Goal: Task Accomplishment & Management: Use online tool/utility

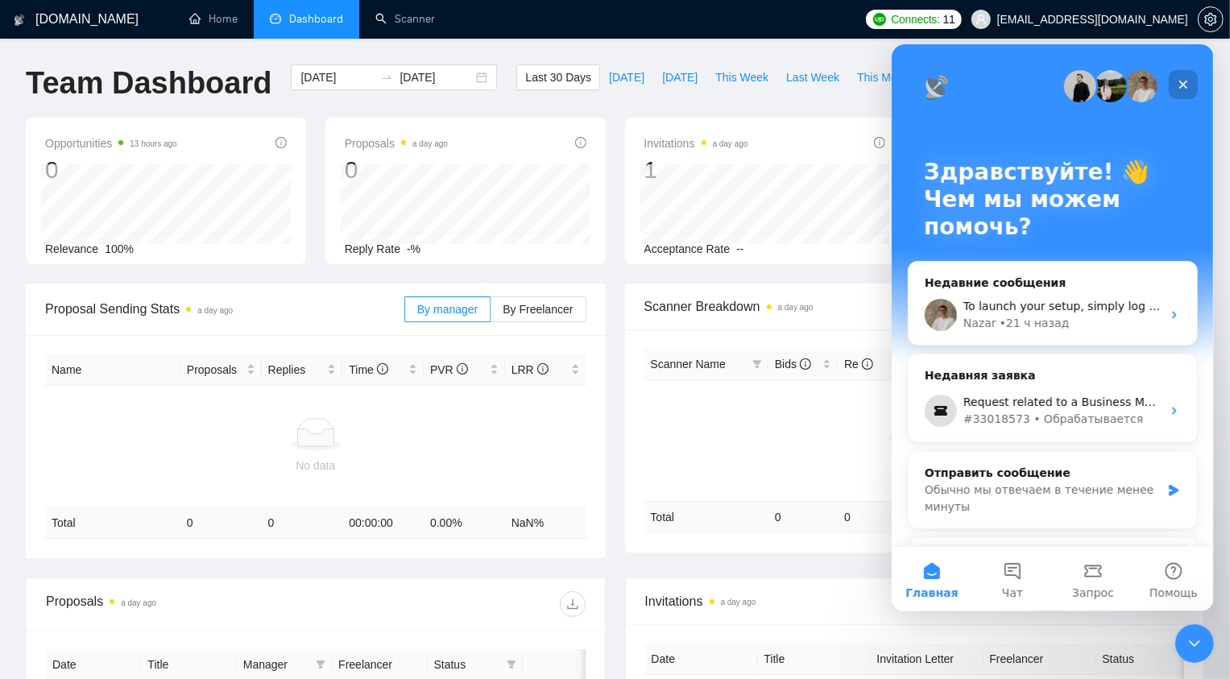
click at [1174, 74] on div "Закрыть" at bounding box center [1182, 83] width 29 height 29
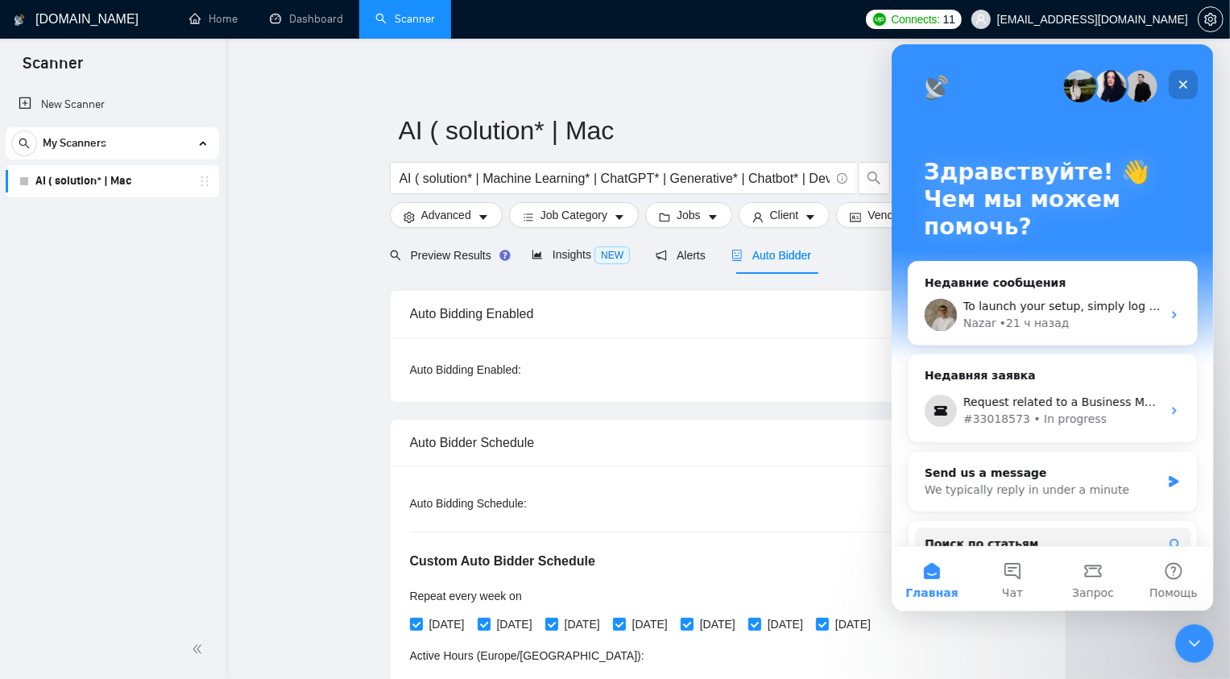
click at [1178, 89] on icon "Закрыть" at bounding box center [1182, 83] width 13 height 13
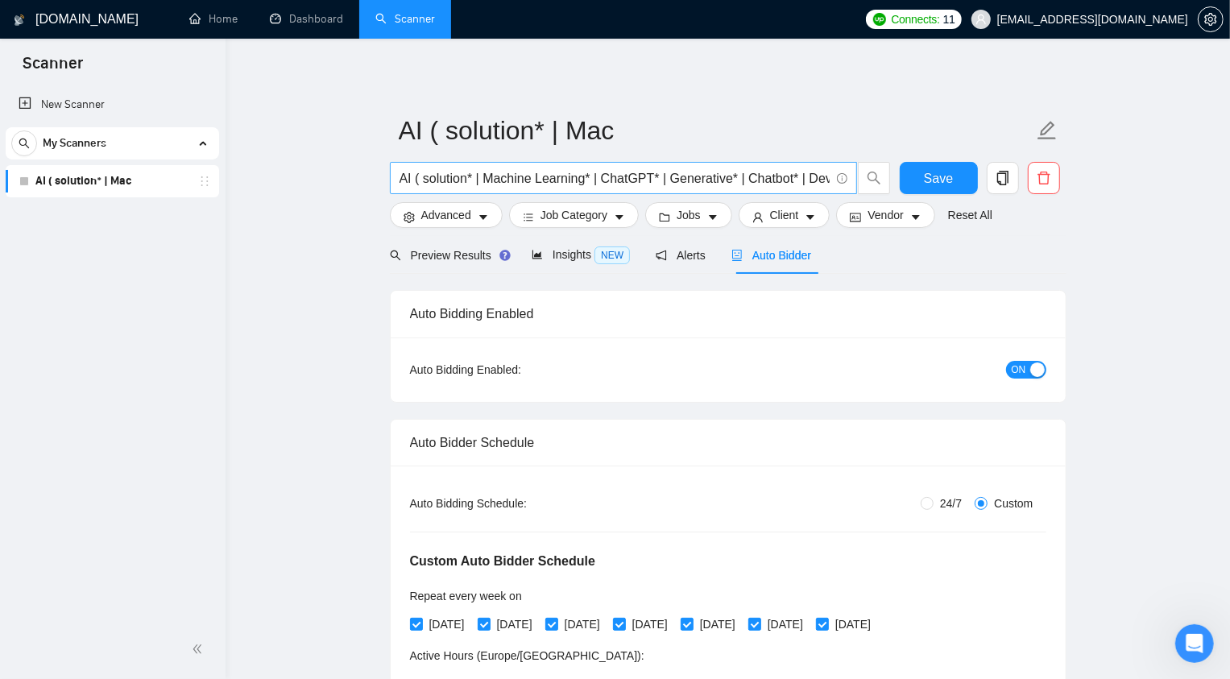
click at [453, 176] on input "AI ( solution* | Machine Learning* | ChatGPT* | Generative* | Chatbot* | Develo…" at bounding box center [614, 178] width 430 height 20
drag, startPoint x: 412, startPoint y: 176, endPoint x: 399, endPoint y: 176, distance: 12.1
click at [399, 176] on input "AI ( solution* | Machine Learning* | ChatGPT* | Generative* | Chatbot* | Develo…" at bounding box center [614, 178] width 430 height 20
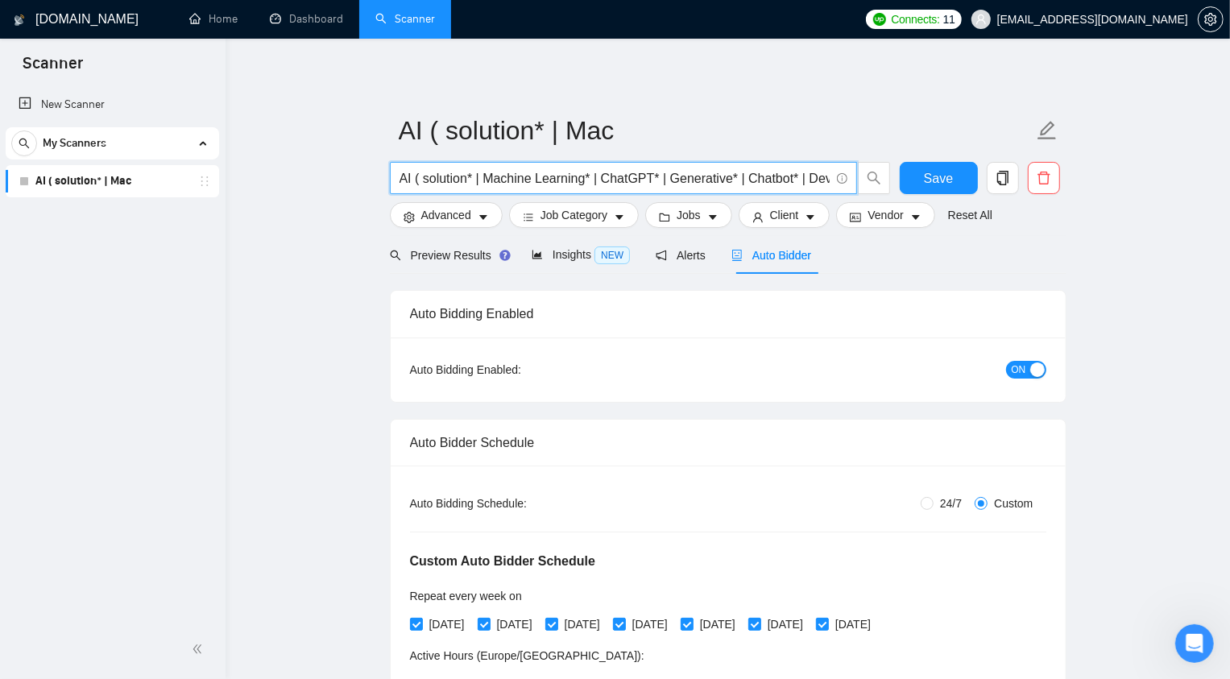
click at [424, 177] on input "AI ( solution* | Machine Learning* | ChatGPT* | Generative* | Chatbot* | Develo…" at bounding box center [614, 178] width 430 height 20
drag, startPoint x: 416, startPoint y: 177, endPoint x: 400, endPoint y: 179, distance: 15.4
click at [400, 179] on input "AI ( solution* | Machine Learning* | ChatGPT* | Generative* | Chatbot* | Develo…" at bounding box center [614, 178] width 430 height 20
click at [417, 180] on input "AI ( solution* | Machine Learning* | ChatGPT* | Generative* | Chatbot* | Develo…" at bounding box center [614, 178] width 430 height 20
click at [413, 178] on input "AI ( solution* | Machine Learning* | ChatGPT* | Generative* | Chatbot* | Develo…" at bounding box center [614, 178] width 430 height 20
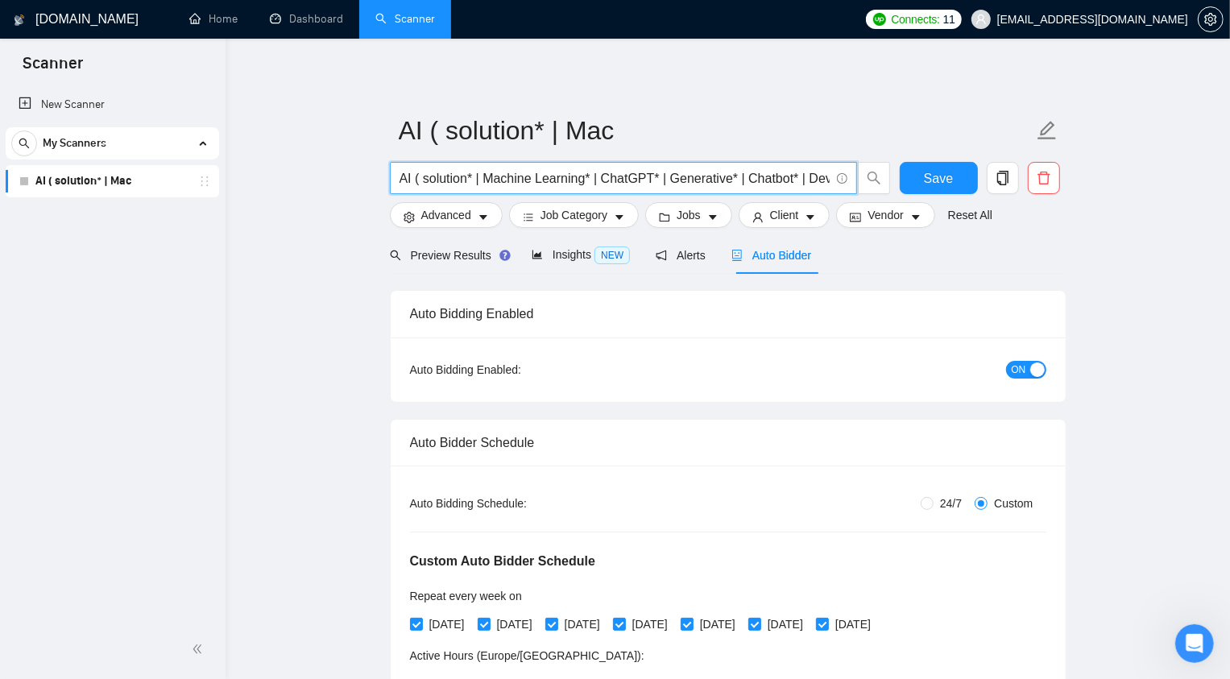
drag, startPoint x: 422, startPoint y: 181, endPoint x: 459, endPoint y: 178, distance: 37.2
click at [459, 179] on input "AI ( solution* | Machine Learning* | ChatGPT* | Generative* | Chatbot* | Develo…" at bounding box center [614, 178] width 430 height 20
click at [436, 179] on input "AI ( solution* | Machine Learning* | ChatGPT* | Generative* | Chatbot* | Develo…" at bounding box center [614, 178] width 430 height 20
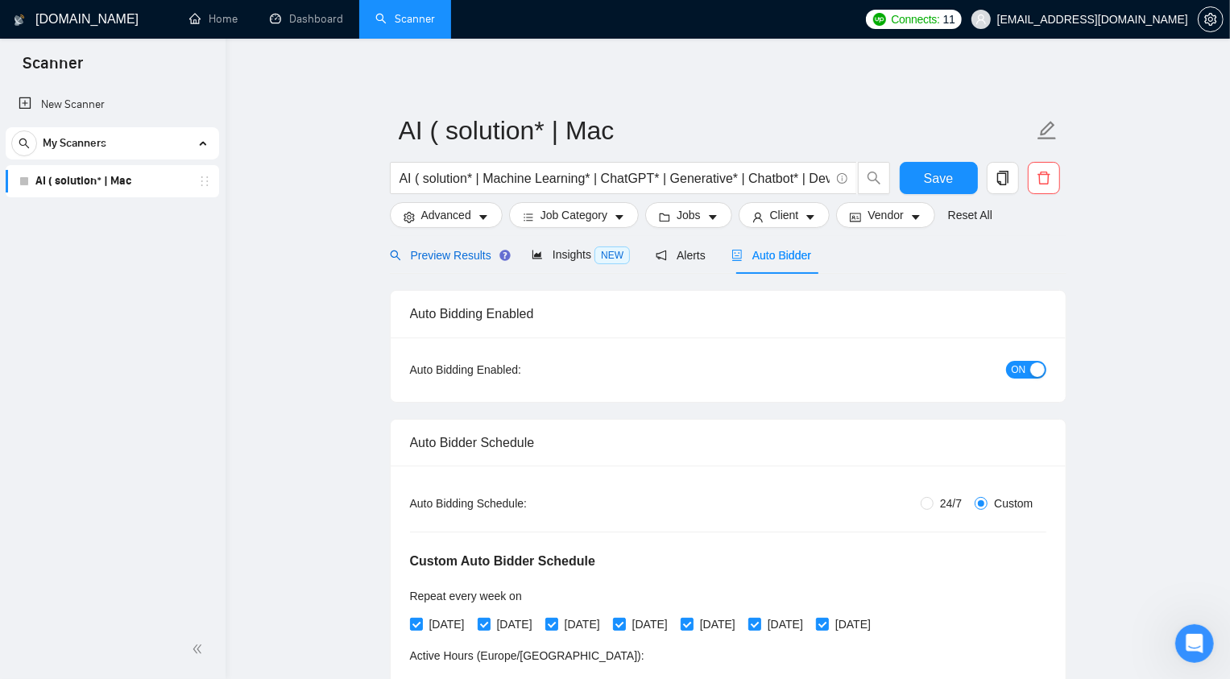
click at [448, 252] on span "Preview Results" at bounding box center [448, 255] width 116 height 13
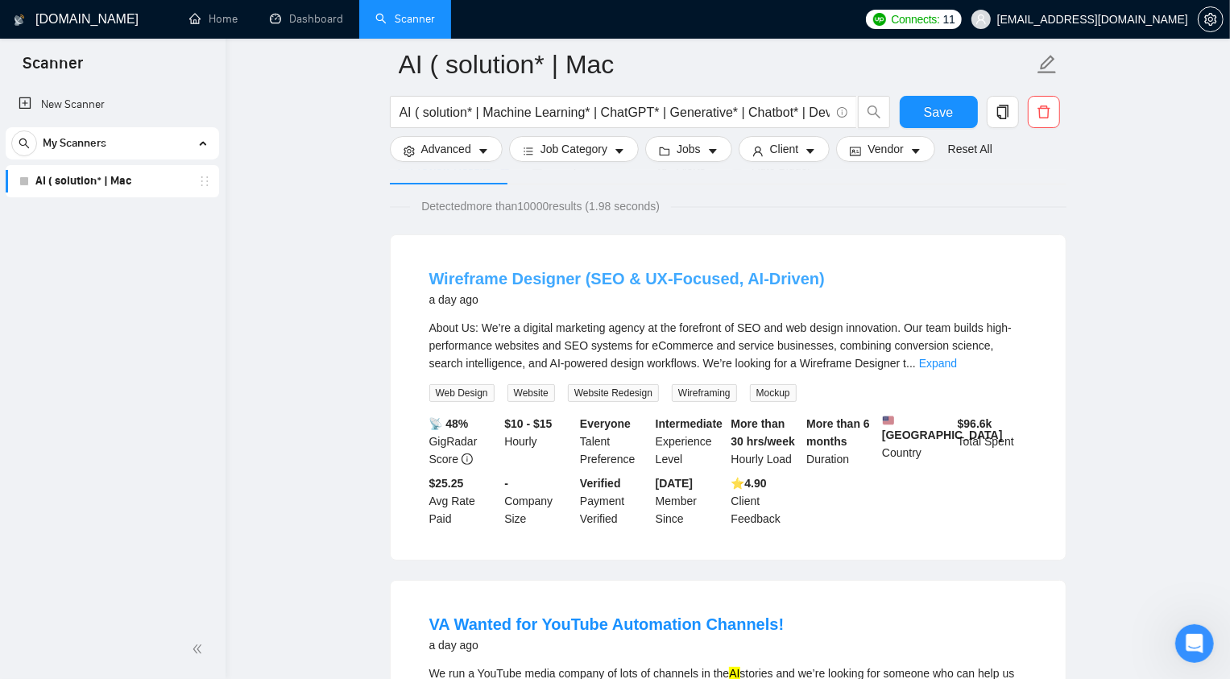
scroll to position [111, 0]
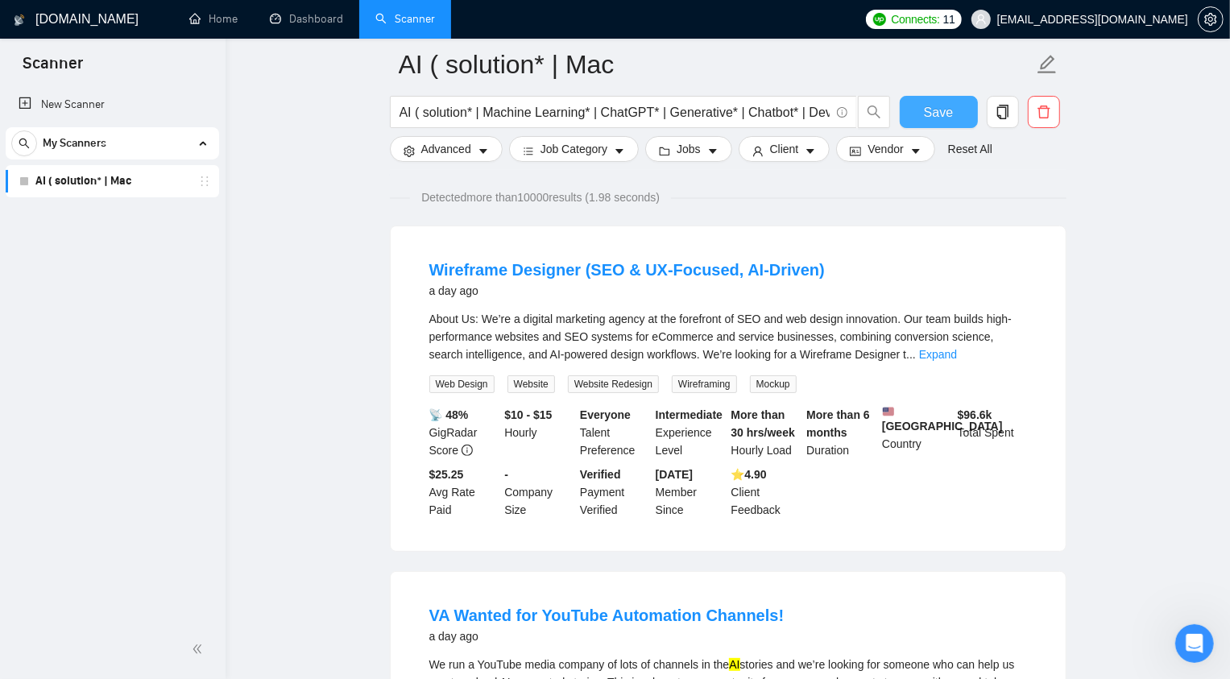
click at [950, 110] on span "Save" at bounding box center [938, 112] width 29 height 20
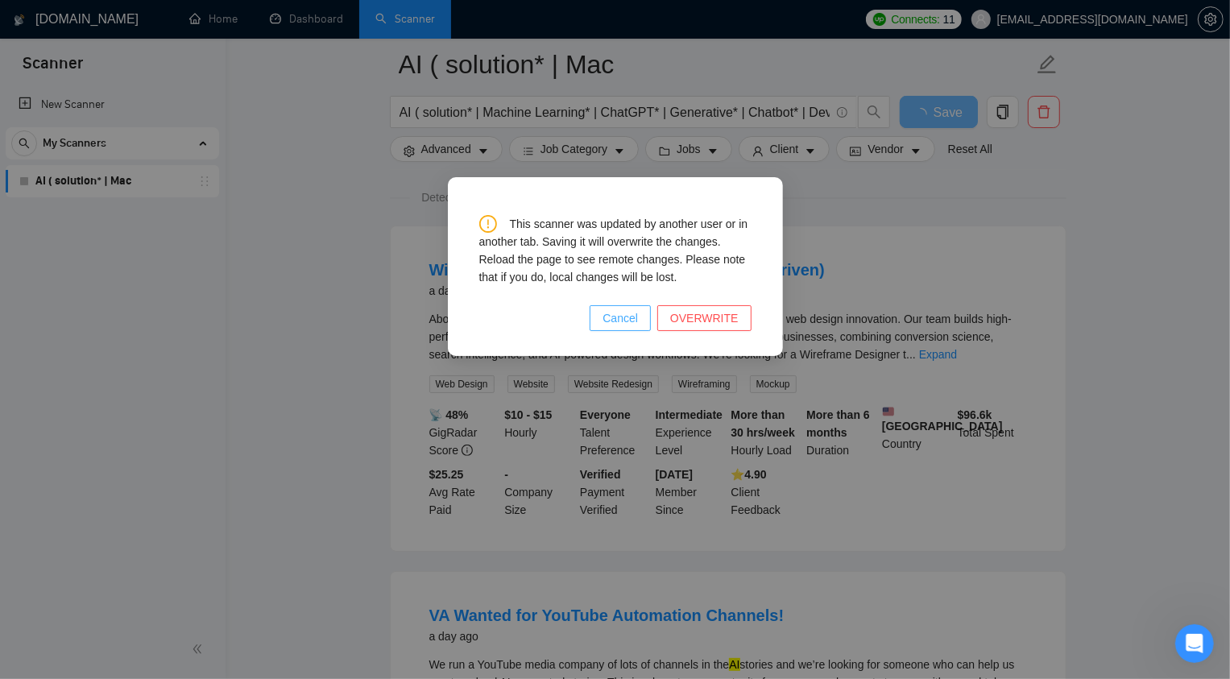
click at [620, 319] on span "Cancel" at bounding box center [619, 318] width 35 height 18
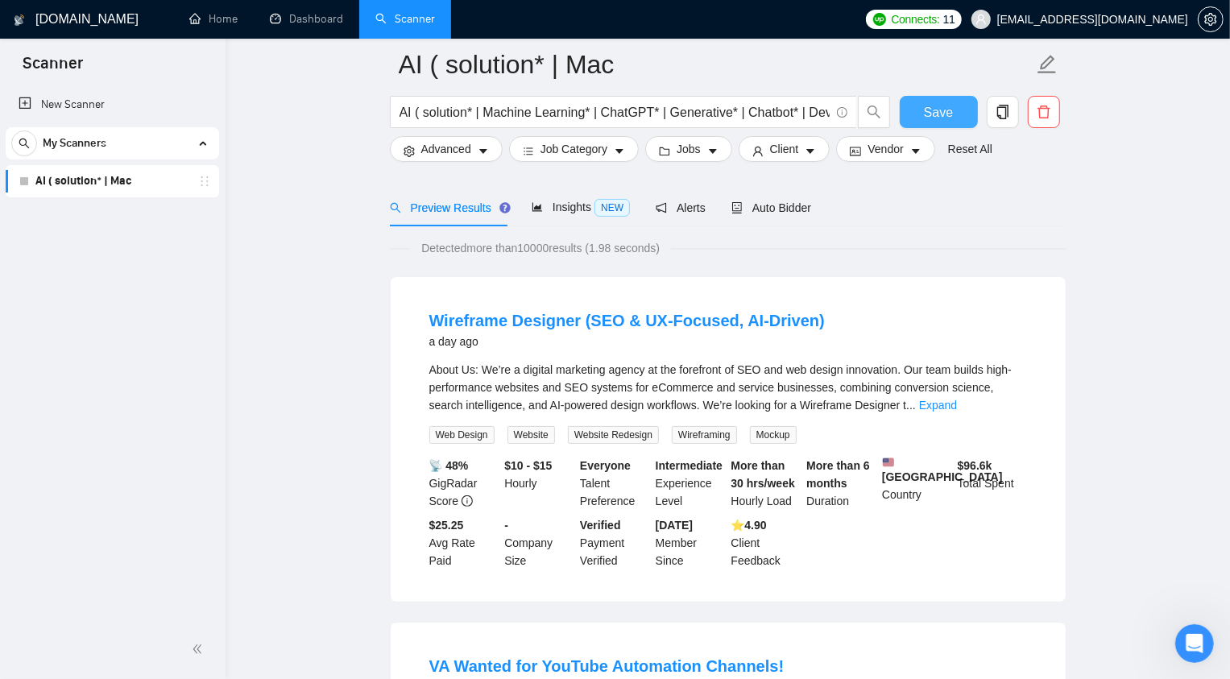
scroll to position [39, 0]
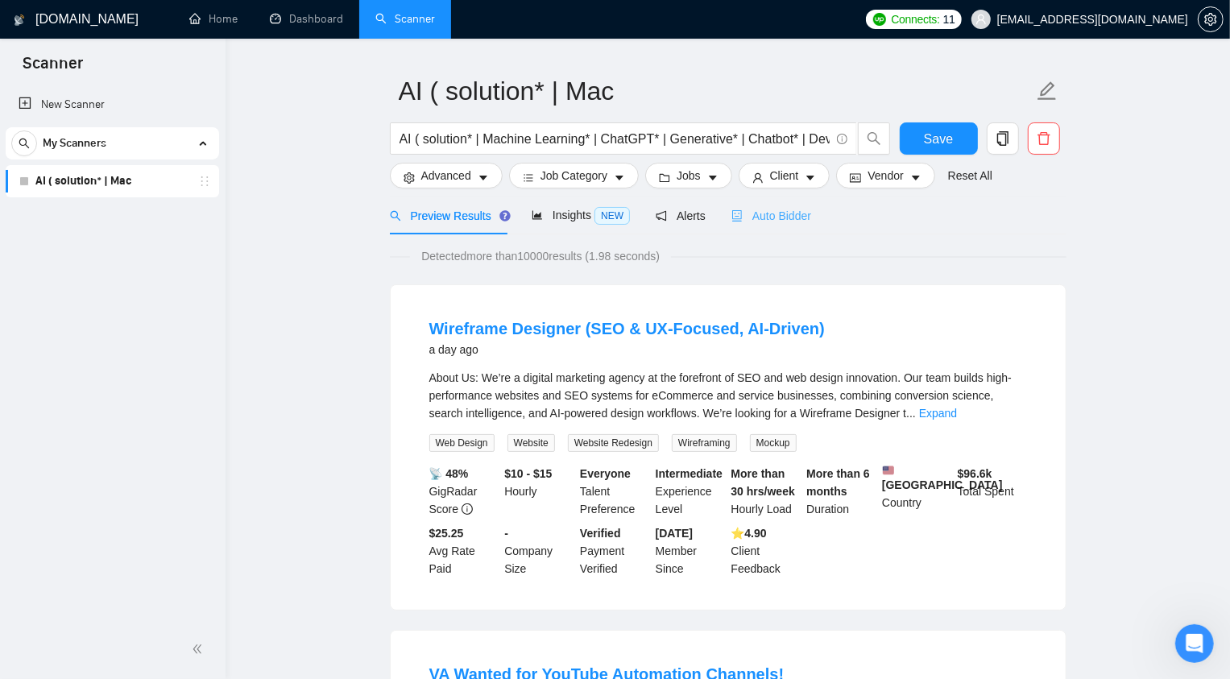
click at [781, 228] on div "Auto Bidder" at bounding box center [771, 216] width 80 height 38
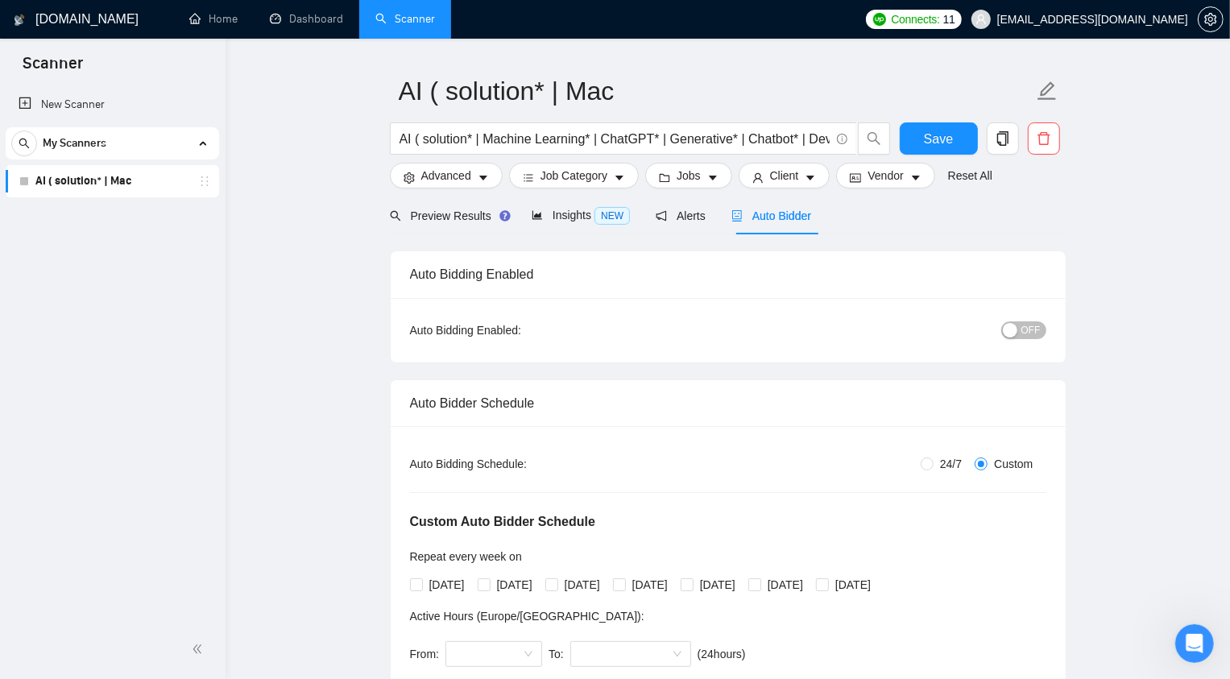
radio input "true"
radio input "false"
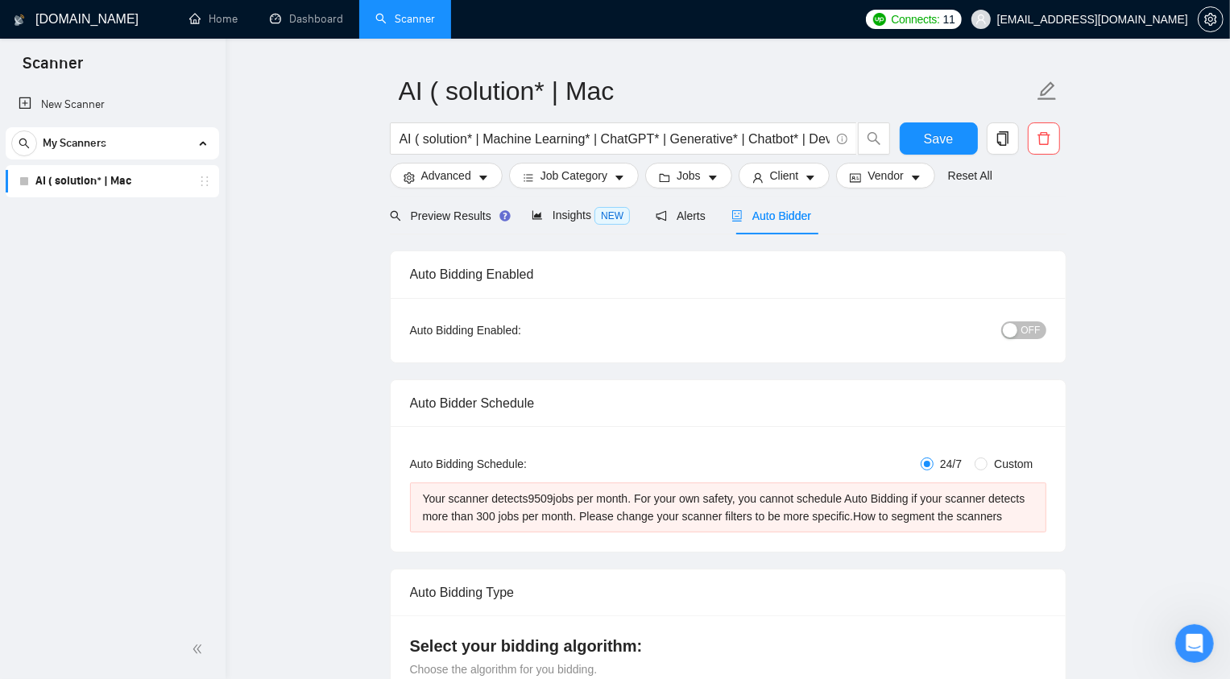
scroll to position [120, 0]
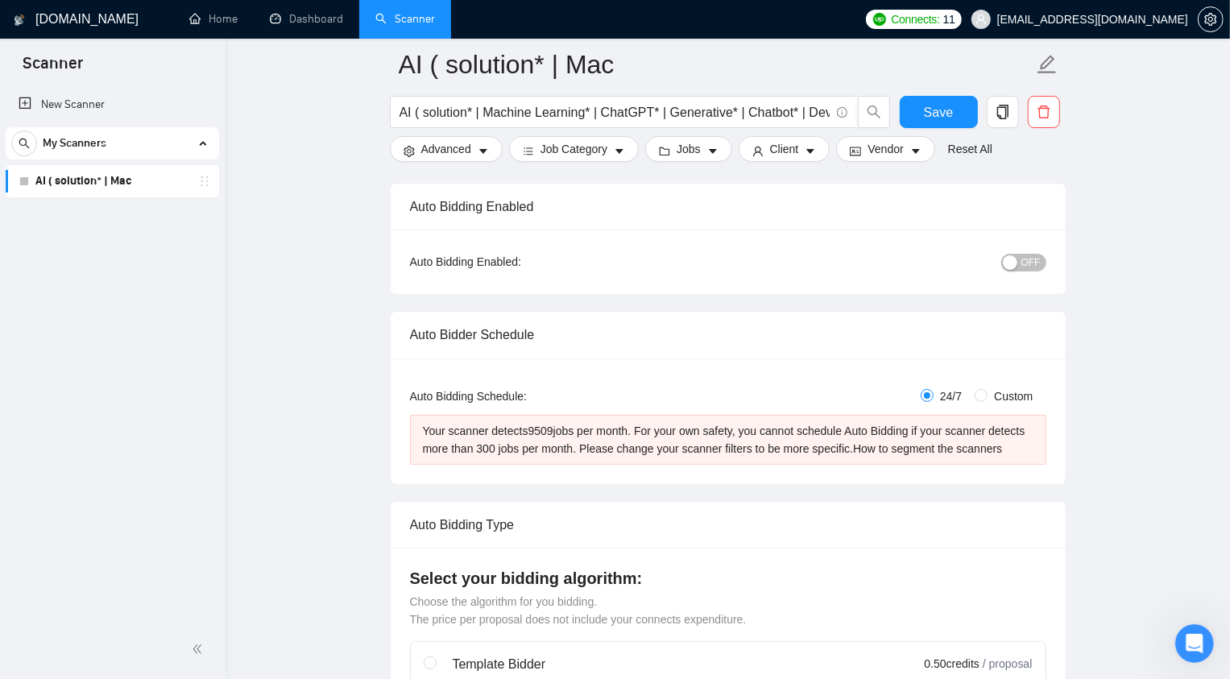
click at [1020, 265] on button "OFF" at bounding box center [1023, 263] width 45 height 18
click at [1020, 265] on span "ON" at bounding box center [1019, 263] width 14 height 18
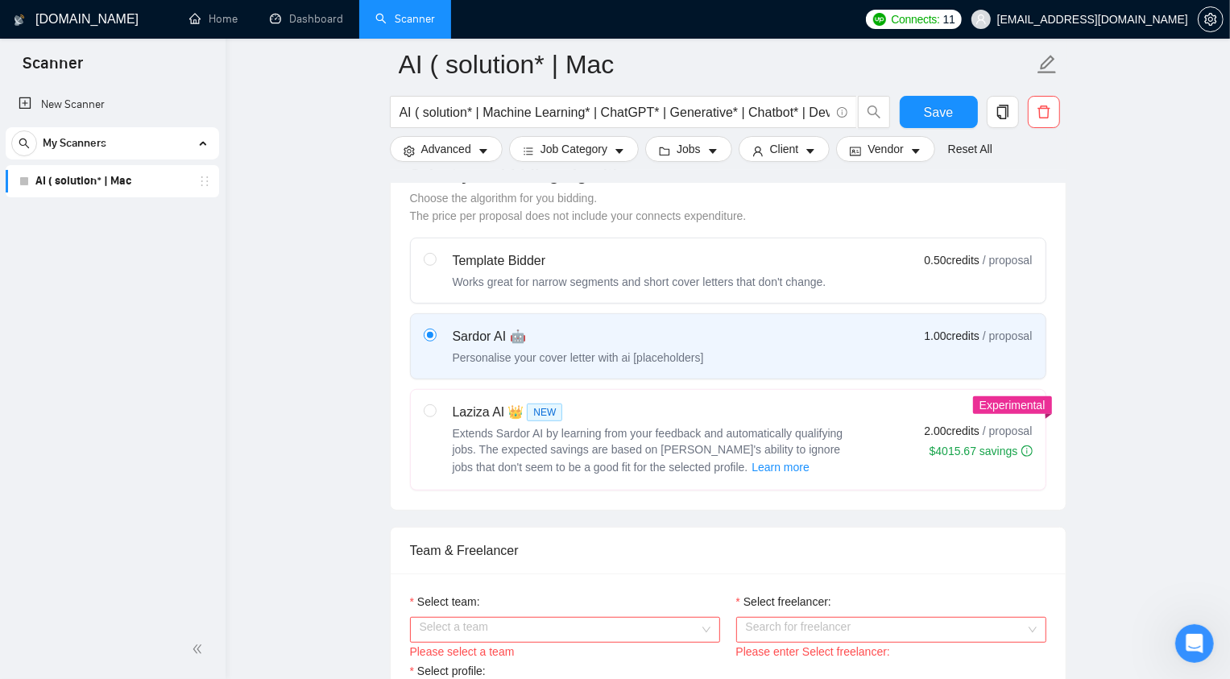
scroll to position [519, 0]
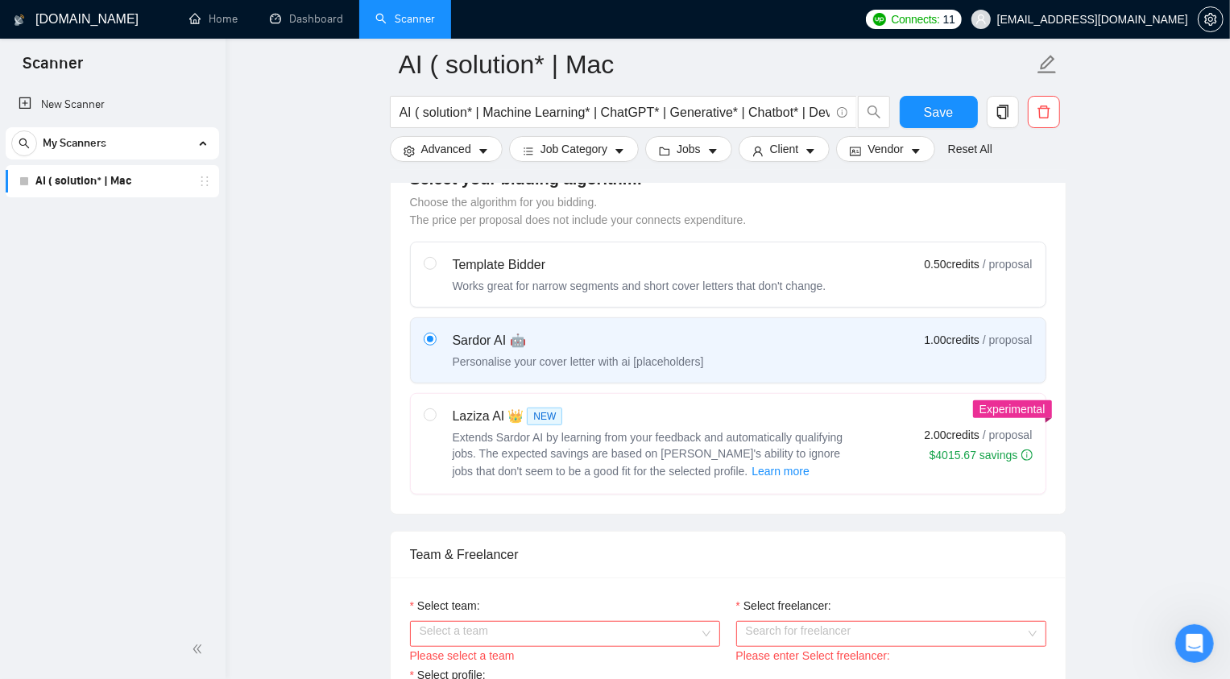
click at [543, 294] on div "Works great for narrow segments and short cover letters that don't change." at bounding box center [640, 286] width 374 height 16
click at [435, 268] on input "radio" at bounding box center [429, 262] width 11 height 11
radio input "true"
radio input "false"
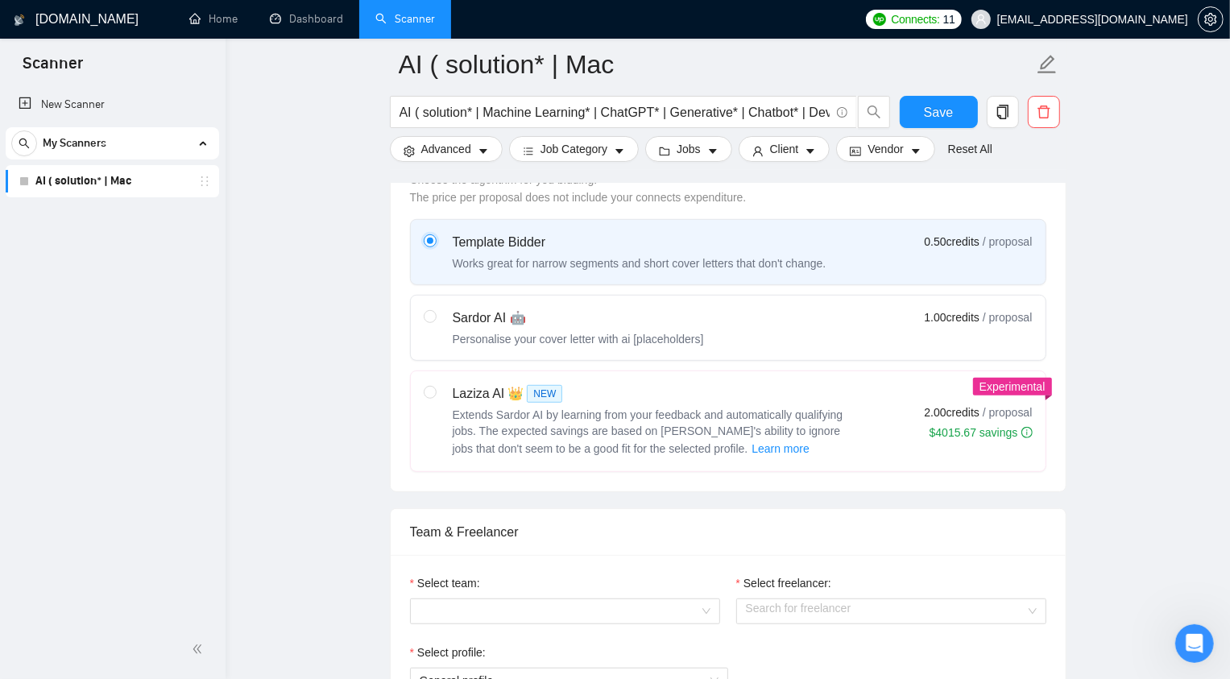
scroll to position [534, 0]
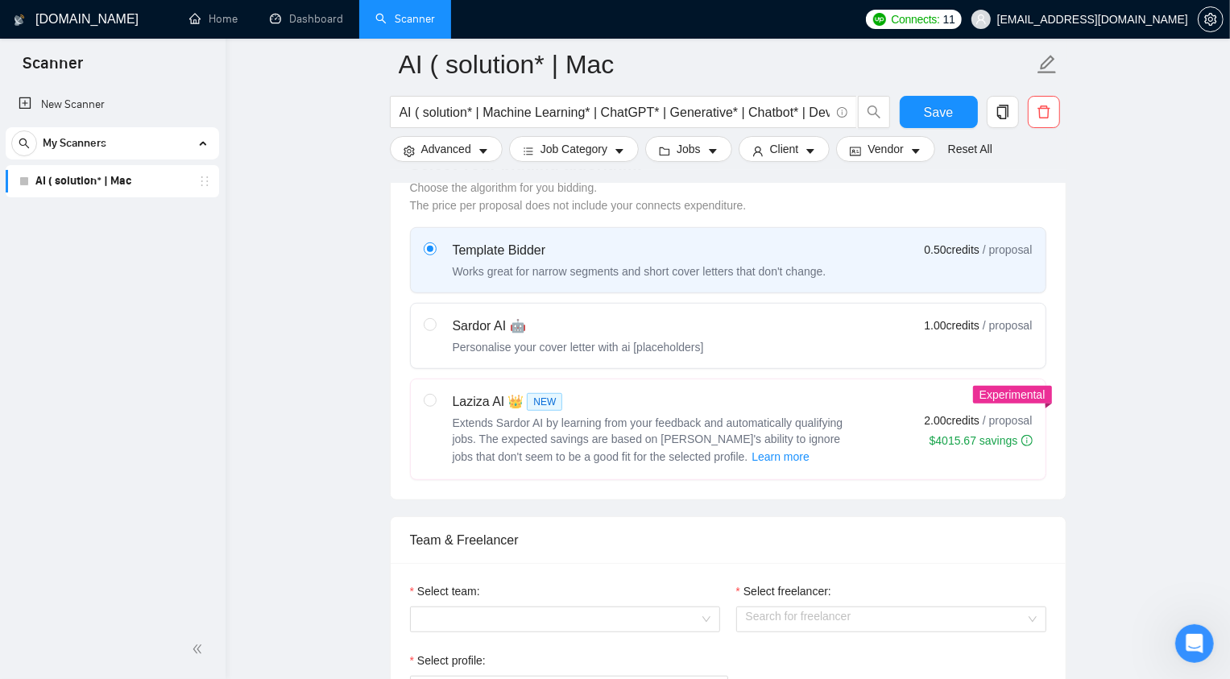
click at [470, 354] on div "Sardor AI 🤖 Personalise your cover letter with ai [placeholders]" at bounding box center [578, 336] width 251 height 39
click at [435, 329] on input "radio" at bounding box center [429, 323] width 11 height 11
radio input "true"
radio input "false"
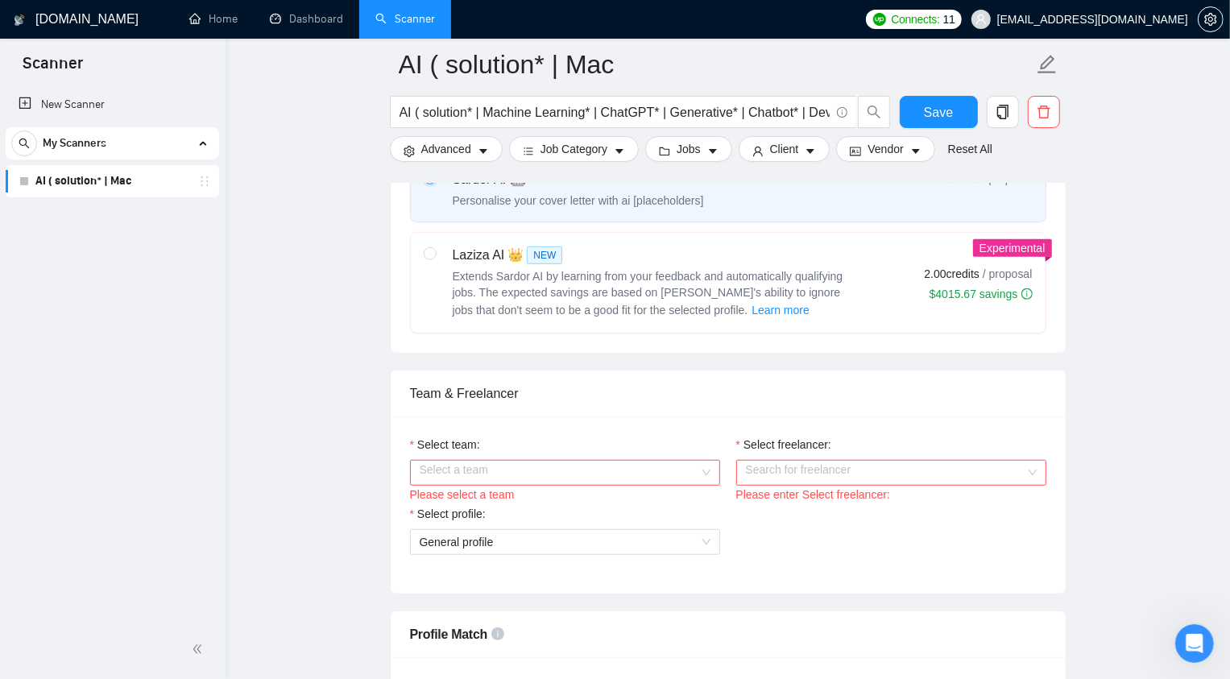
scroll to position [673, 0]
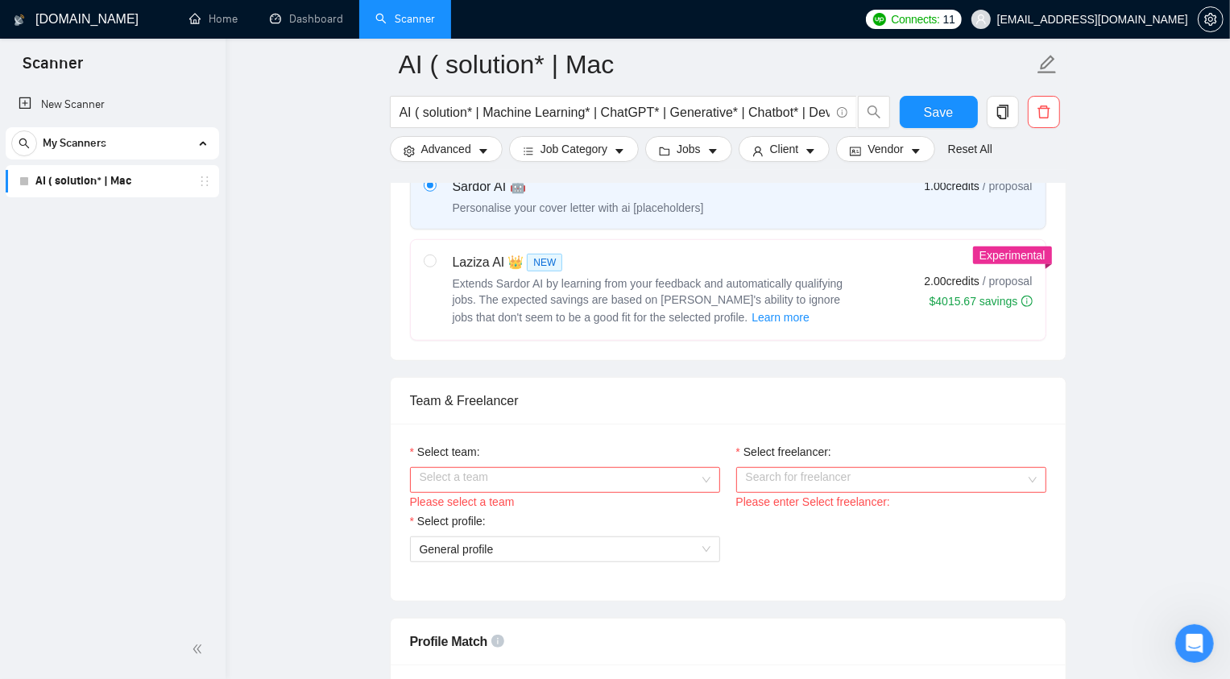
click at [532, 313] on span "Extends Sardor AI by learning from your feedback and automatically qualifying j…" at bounding box center [648, 300] width 391 height 47
click at [435, 266] on input "radio" at bounding box center [429, 260] width 11 height 11
radio input "true"
radio input "false"
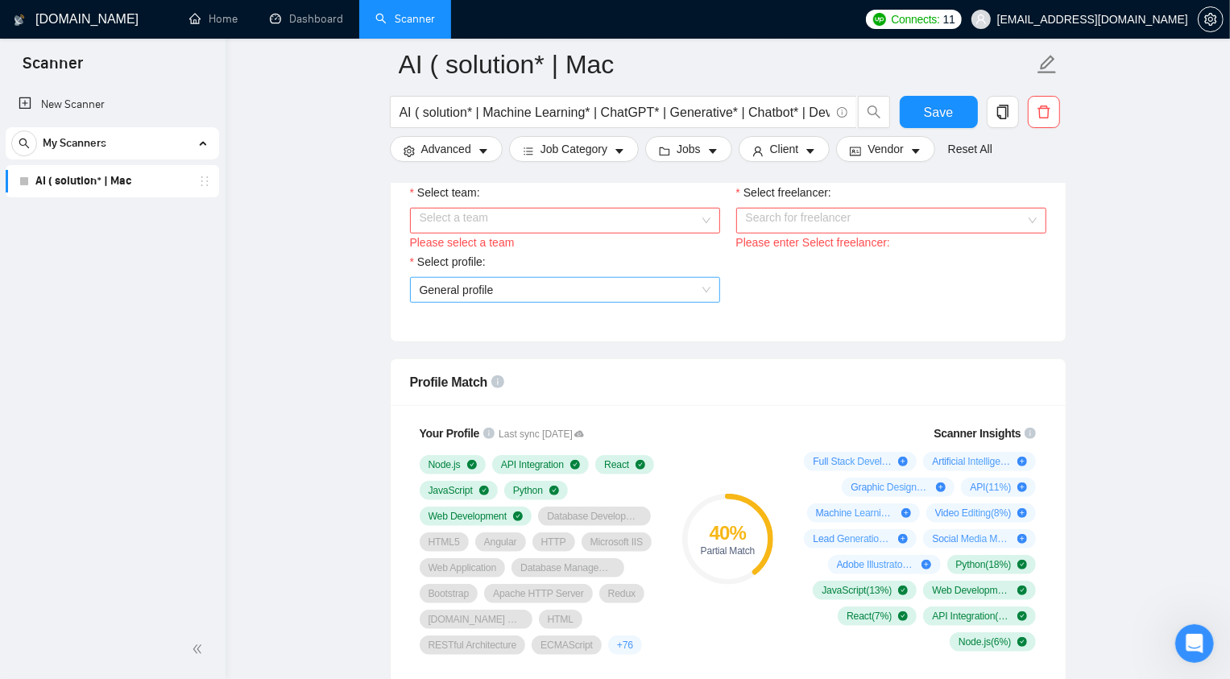
scroll to position [906, 0]
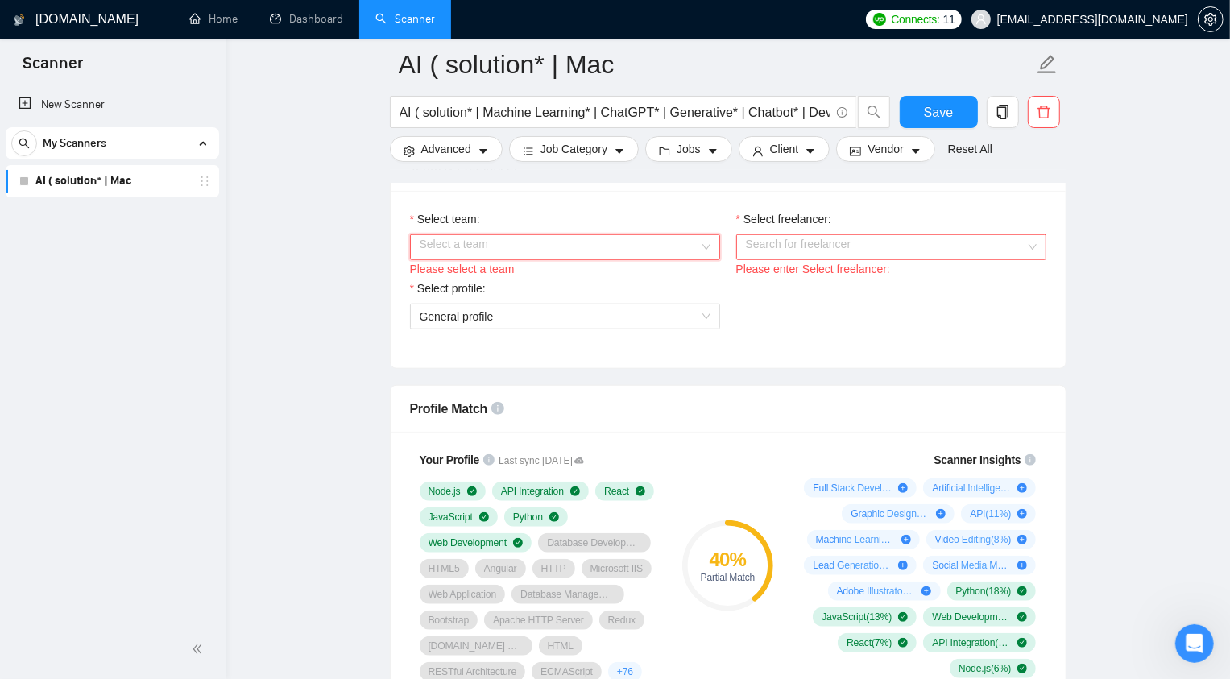
click at [485, 259] on input "Select team:" at bounding box center [559, 247] width 279 height 24
click at [486, 297] on span "Select profile:" at bounding box center [451, 288] width 68 height 18
click at [488, 304] on input "Select profile:" at bounding box center [559, 316] width 279 height 24
click at [597, 259] on input "Select team:" at bounding box center [559, 247] width 279 height 24
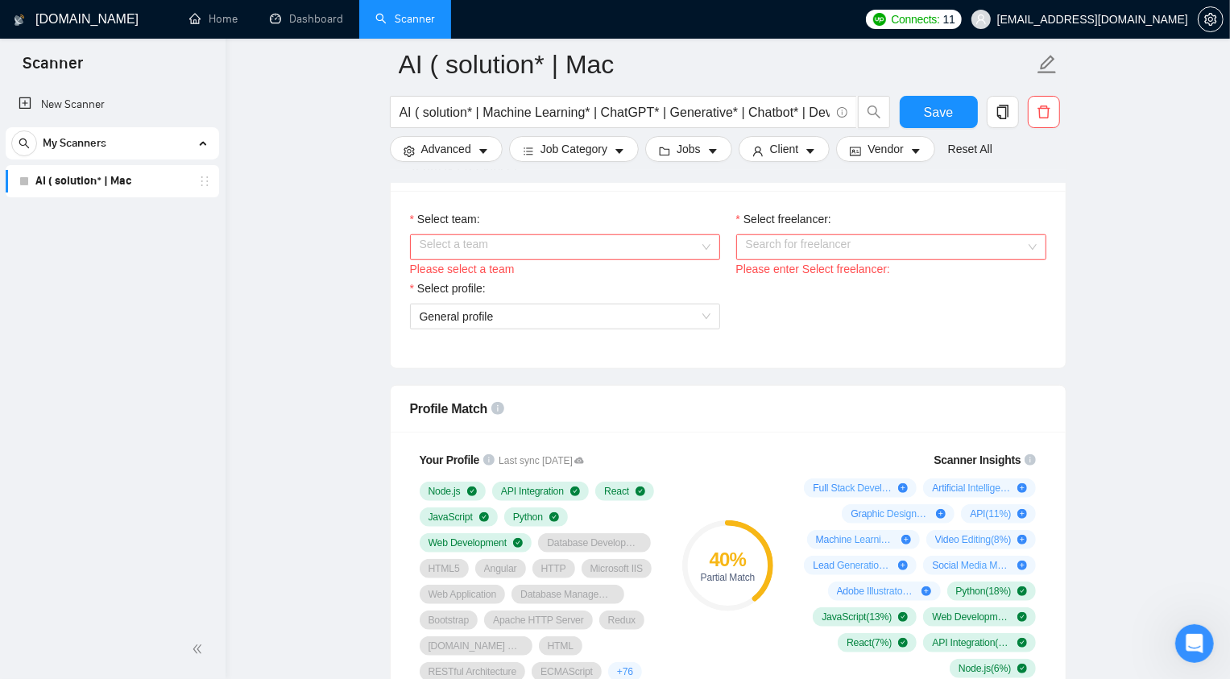
click at [507, 234] on div "Select team:" at bounding box center [565, 222] width 310 height 24
click at [507, 256] on input "Select team:" at bounding box center [559, 247] width 279 height 24
click at [489, 304] on div "Alsetsoft" at bounding box center [564, 295] width 310 height 26
click at [789, 259] on input "Select freelancer:" at bounding box center [885, 247] width 279 height 24
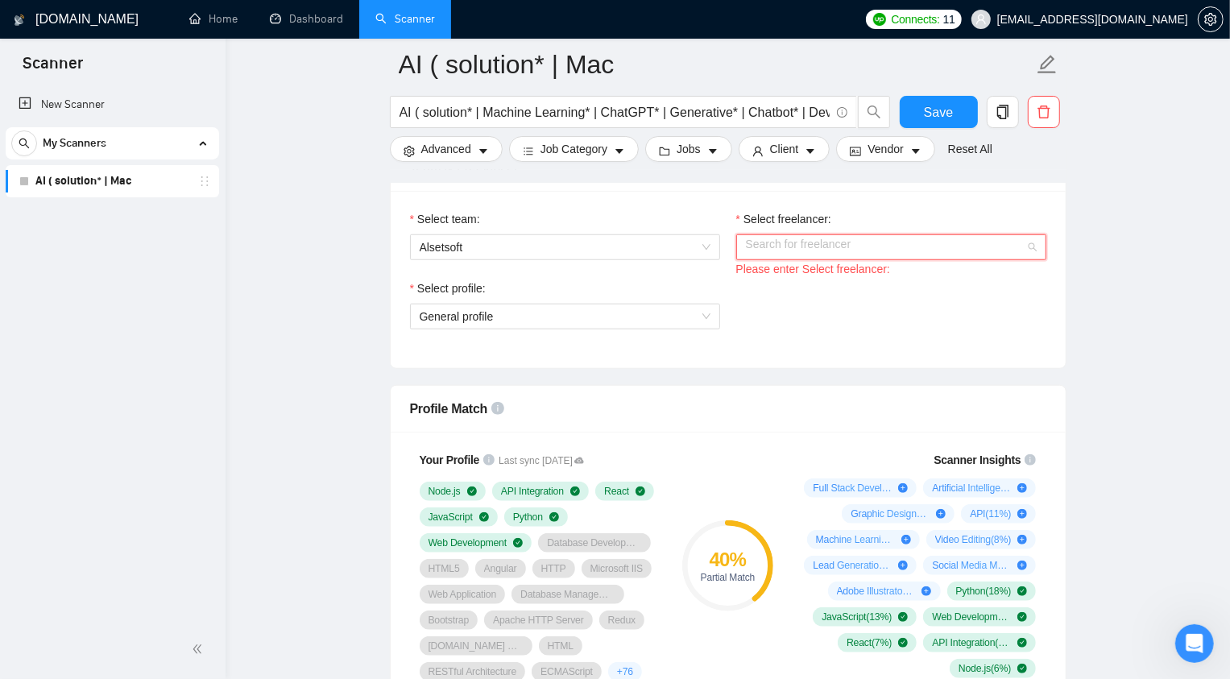
click at [851, 259] on input "Select freelancer:" at bounding box center [885, 247] width 279 height 24
click at [802, 304] on div "[PERSON_NAME]" at bounding box center [890, 295] width 310 height 26
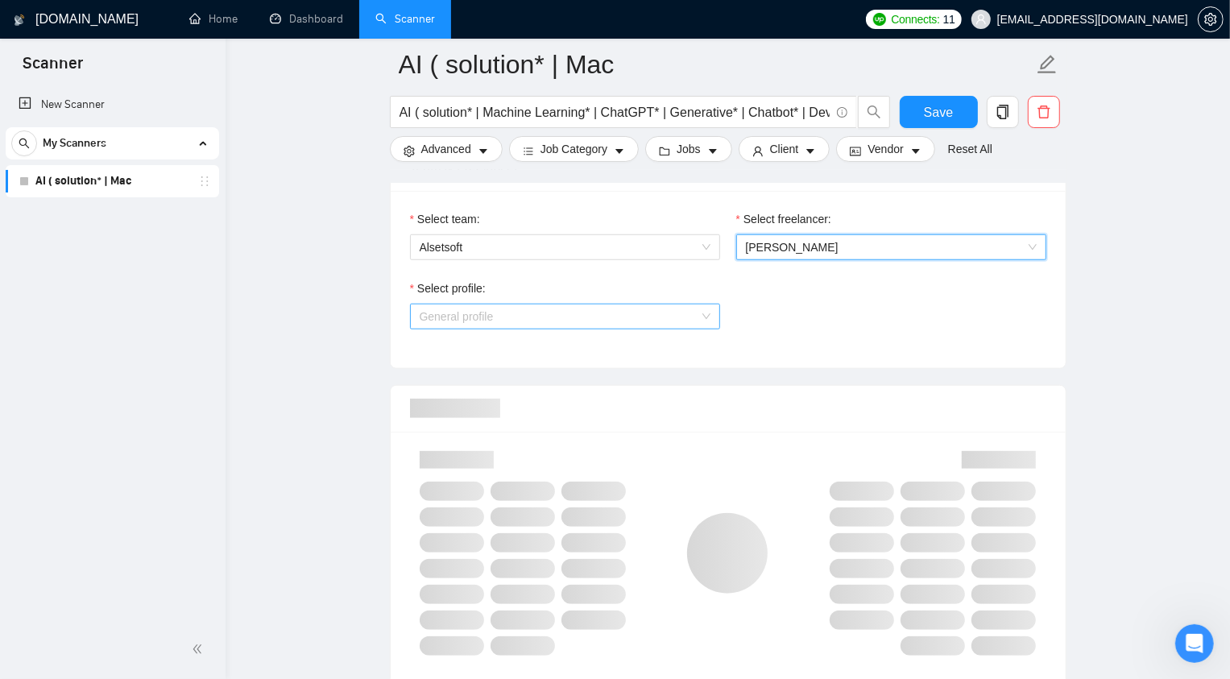
click at [539, 329] on span "General profile" at bounding box center [565, 316] width 291 height 24
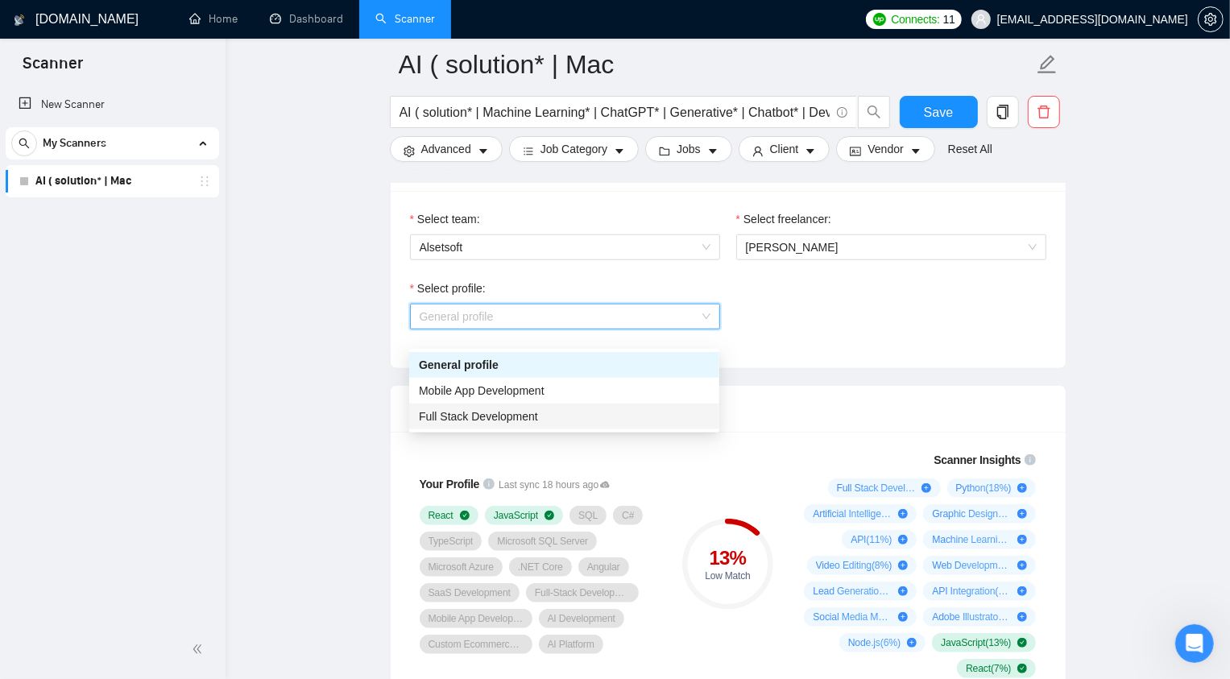
click at [505, 413] on span "Full Stack Development" at bounding box center [478, 416] width 119 height 13
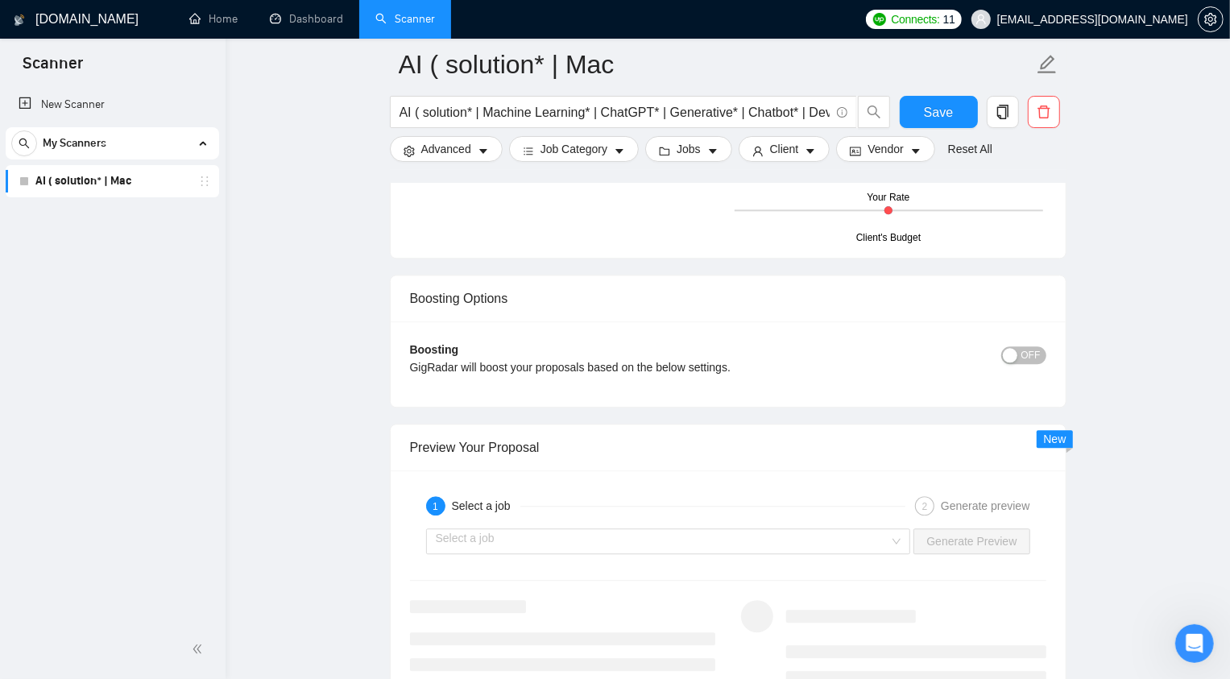
scroll to position [2674, 0]
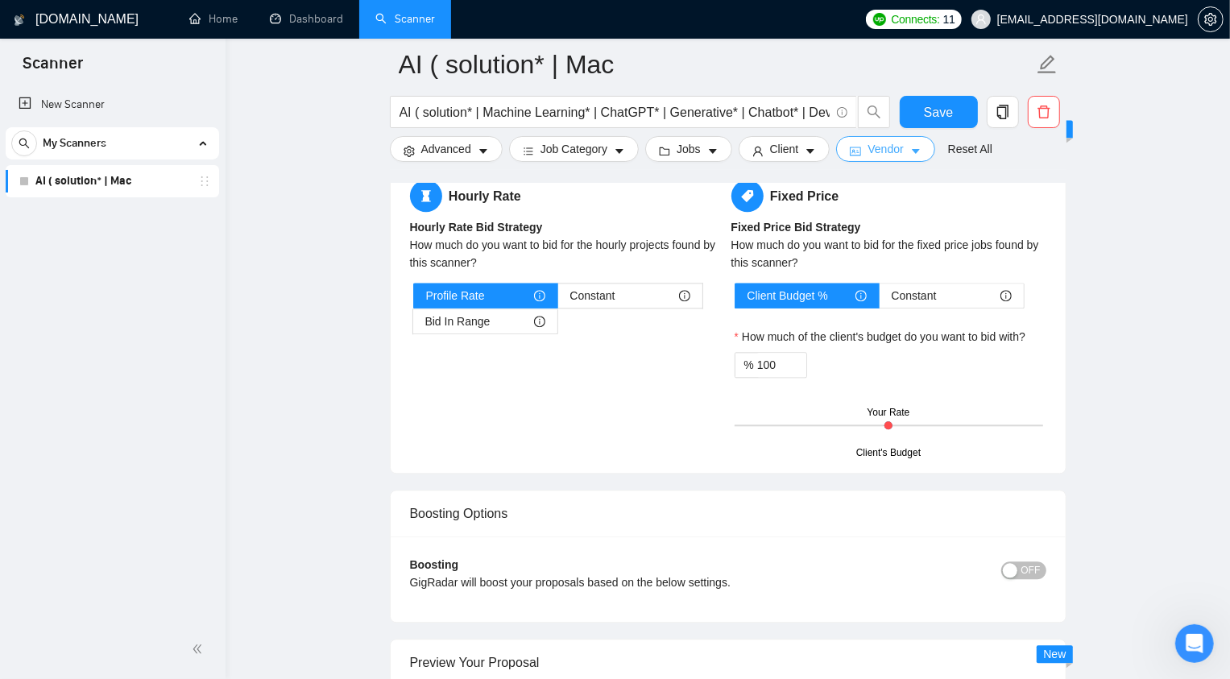
click at [896, 142] on span "Vendor" at bounding box center [884, 149] width 35 height 18
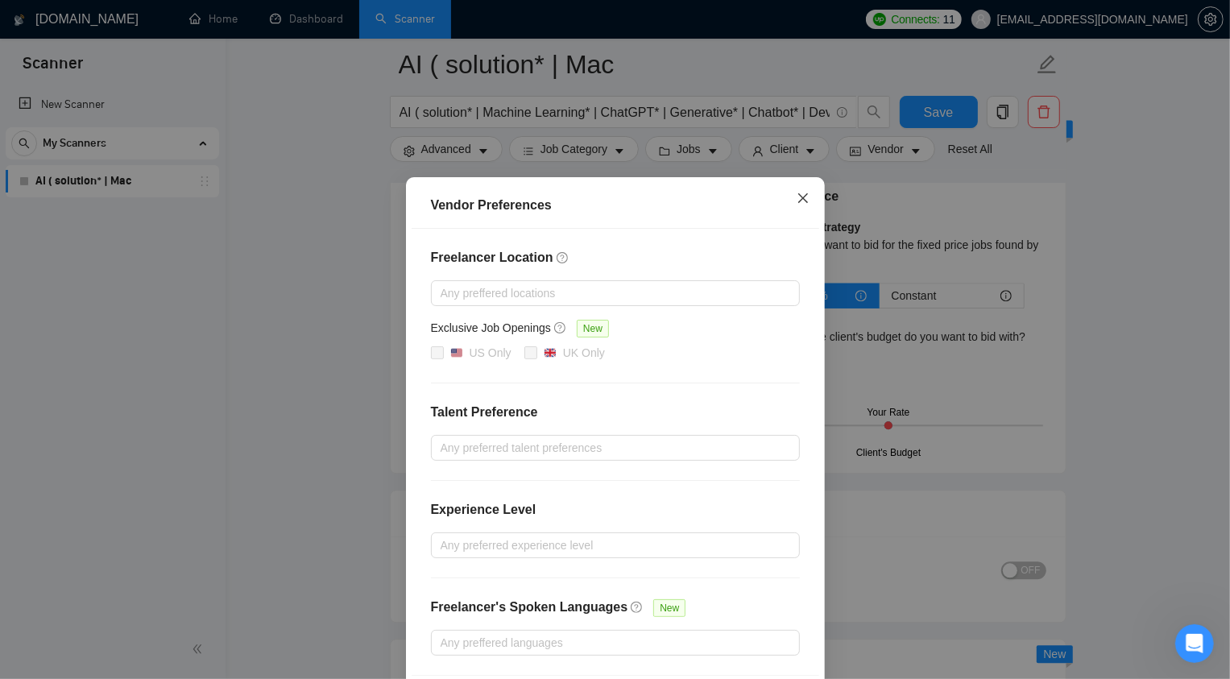
click at [800, 206] on span "Close" at bounding box center [802, 198] width 43 height 43
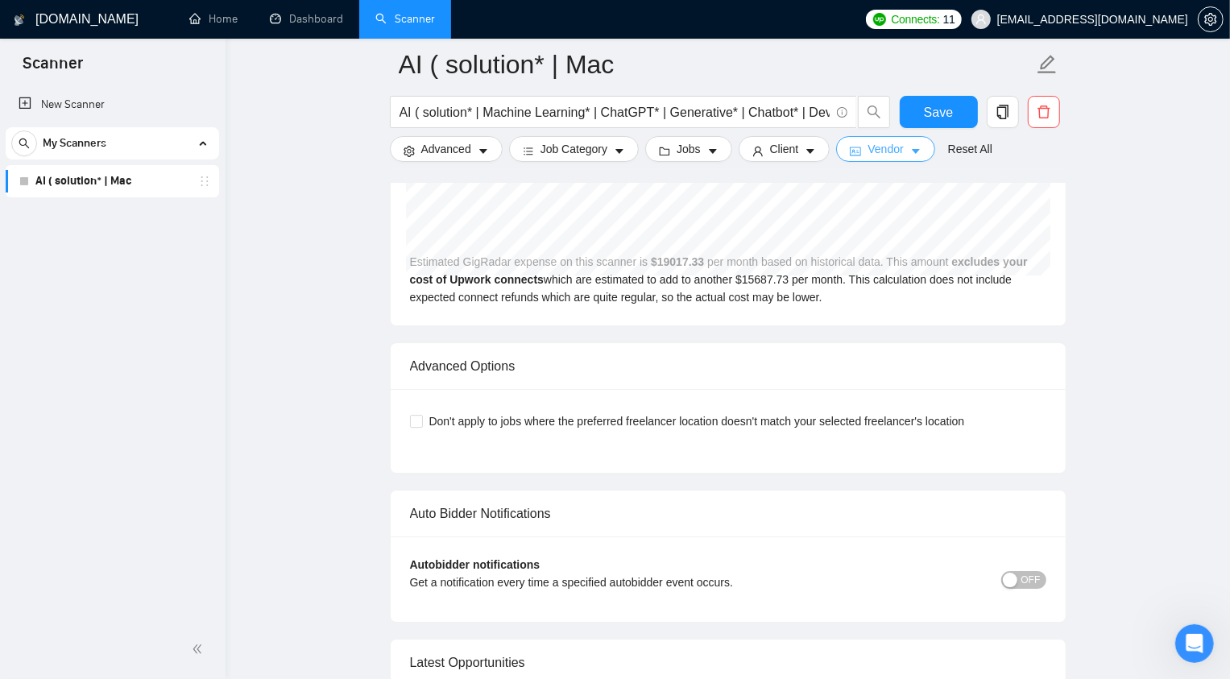
scroll to position [3991, 0]
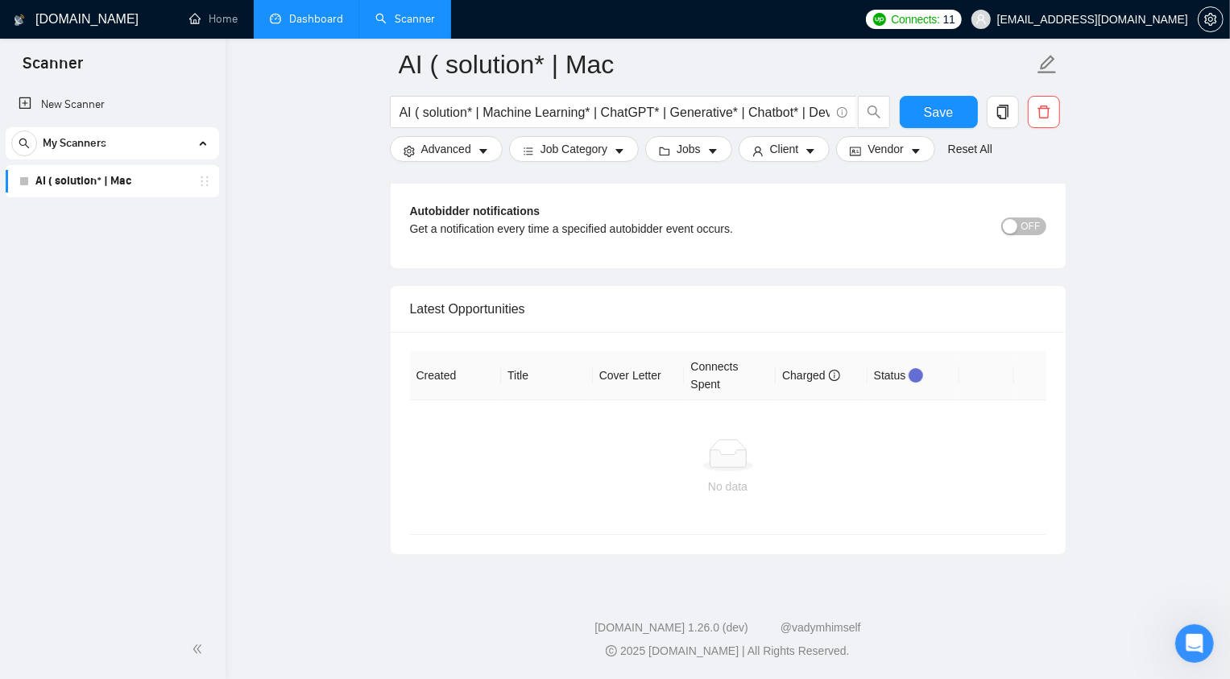
click at [295, 26] on link "Dashboard" at bounding box center [306, 19] width 73 height 14
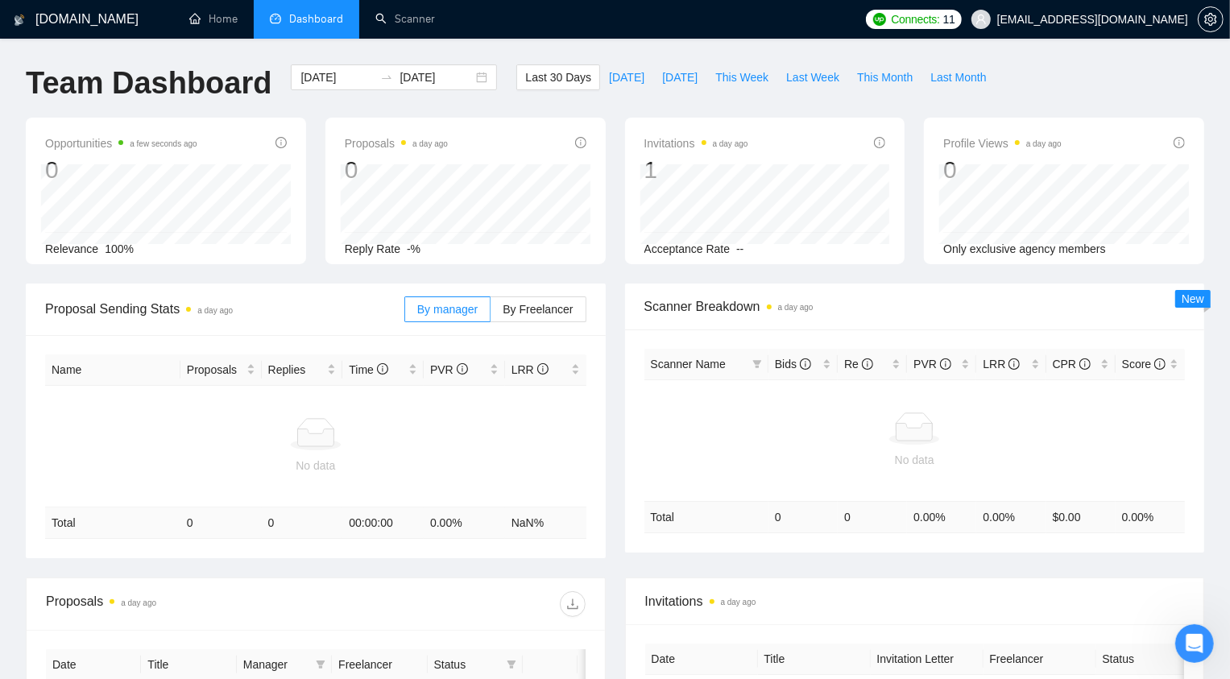
click at [559, 292] on div "By manager By Freelancer" at bounding box center [495, 310] width 182 height 52
click at [544, 321] on label "By Freelancer" at bounding box center [537, 309] width 95 height 26
click at [490, 313] on input "By Freelancer" at bounding box center [490, 313] width 0 height 0
click at [451, 311] on span "By manager" at bounding box center [447, 309] width 60 height 13
click at [405, 313] on input "By manager" at bounding box center [405, 313] width 0 height 0
